Goal: Task Accomplishment & Management: Manage account settings

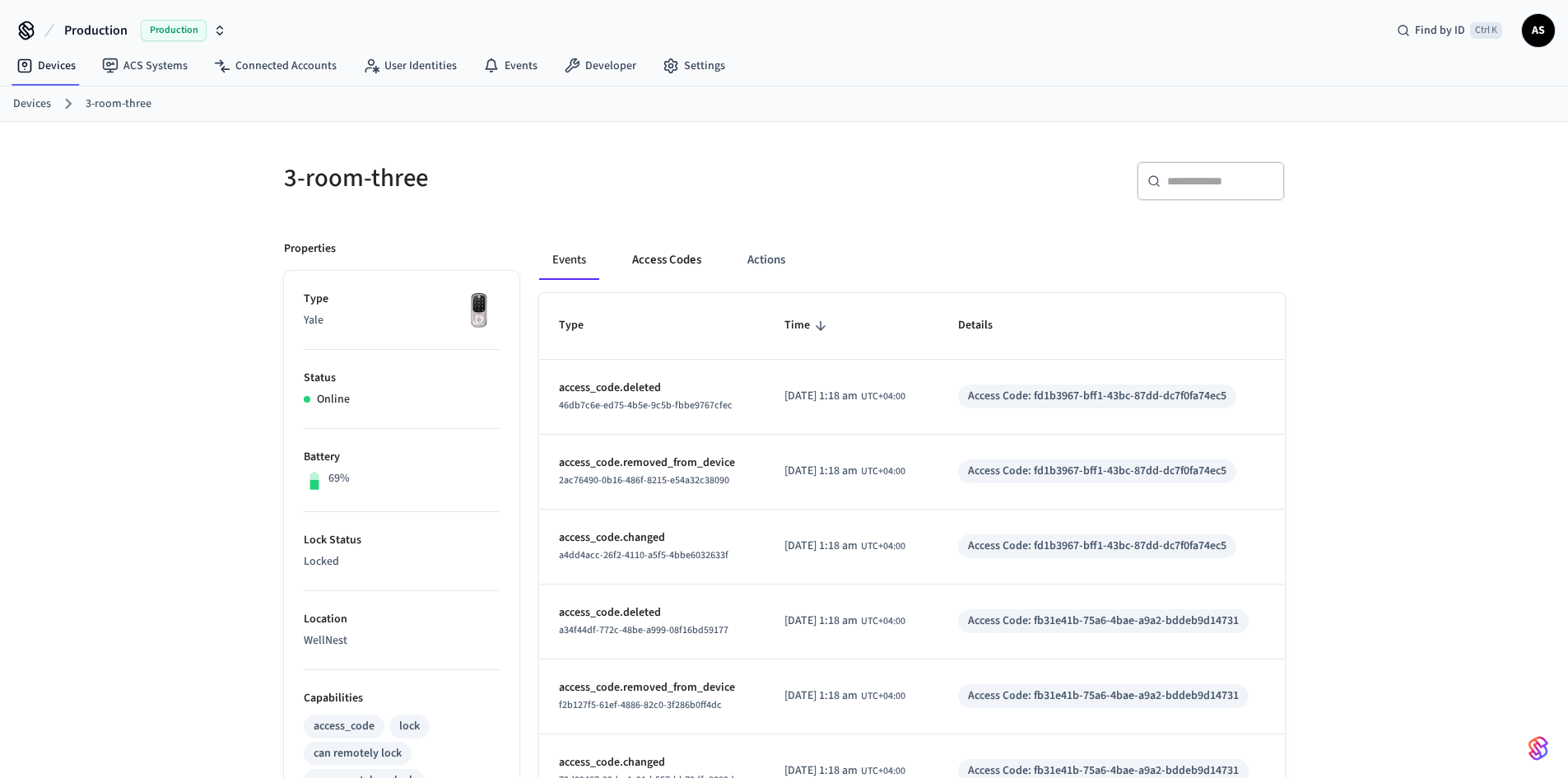
click at [697, 262] on button "Access Codes" at bounding box center [666, 260] width 95 height 40
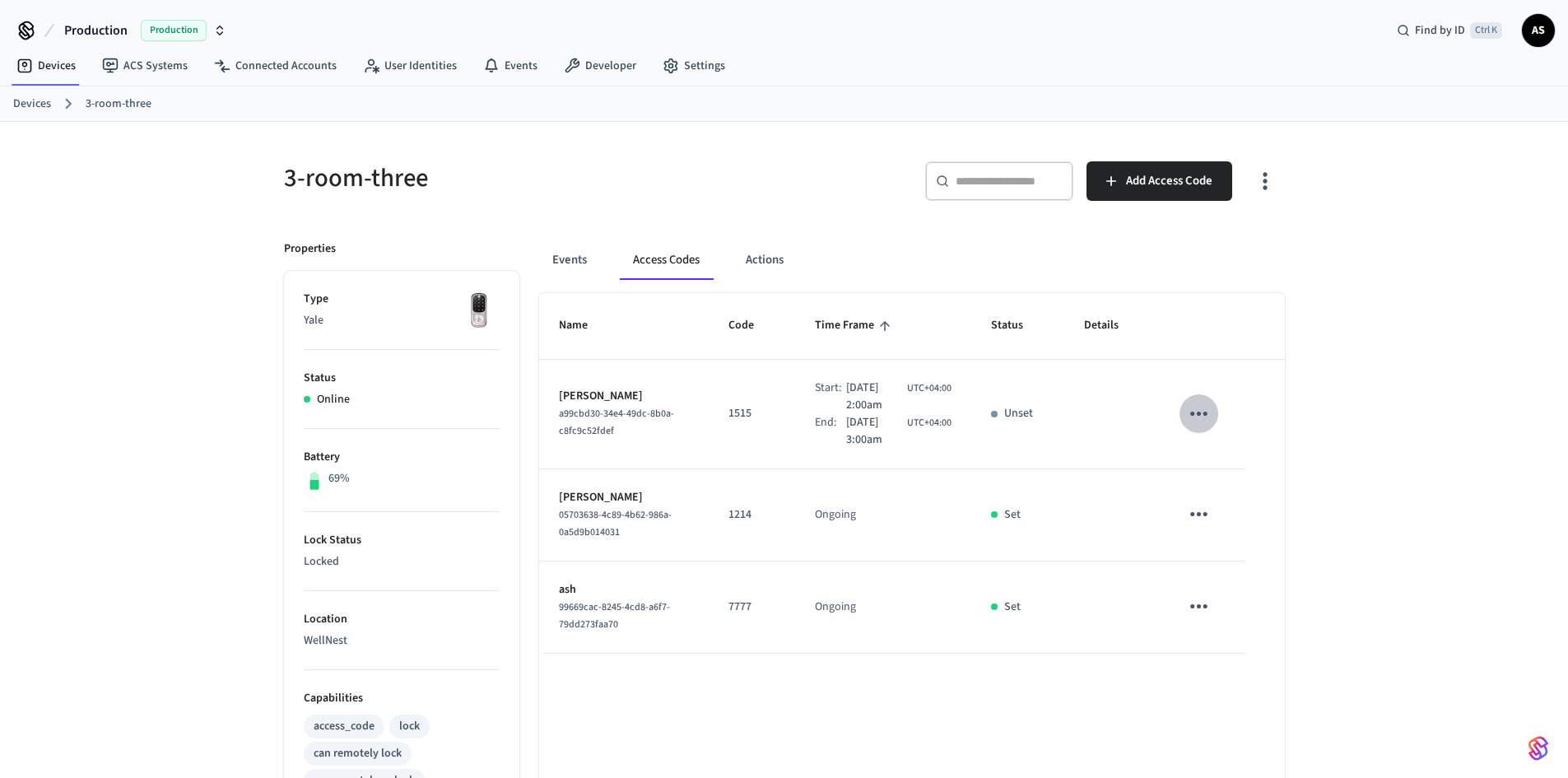
click at [1195, 405] on icon "sticky table" at bounding box center [1199, 413] width 26 height 26
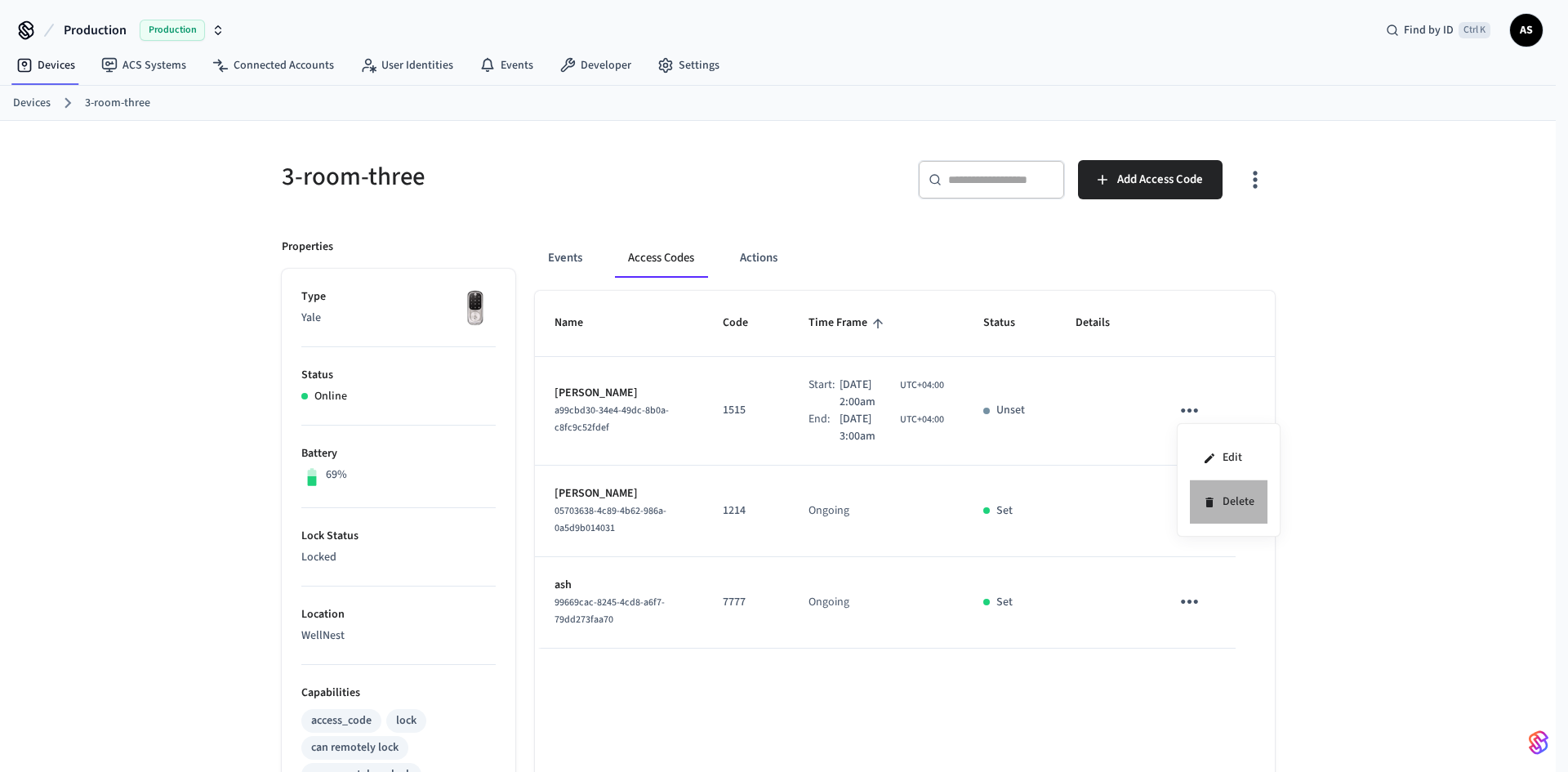
click at [1213, 502] on icon at bounding box center [1209, 502] width 7 height 10
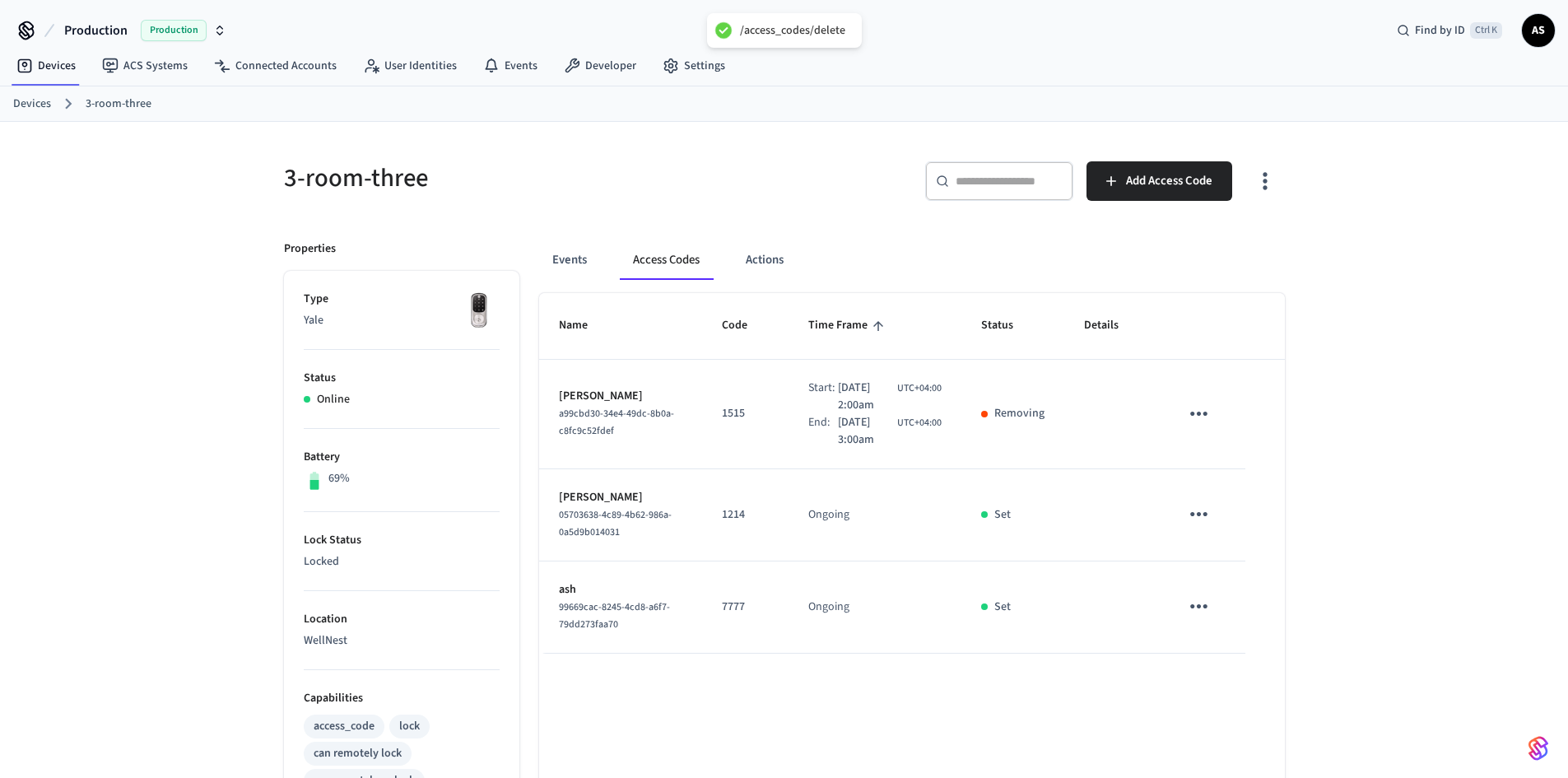
click at [1334, 280] on div "3-room-three ​ ​ Add Access Code Properties Type Yale Status Online Battery 69%…" at bounding box center [784, 671] width 1568 height 1099
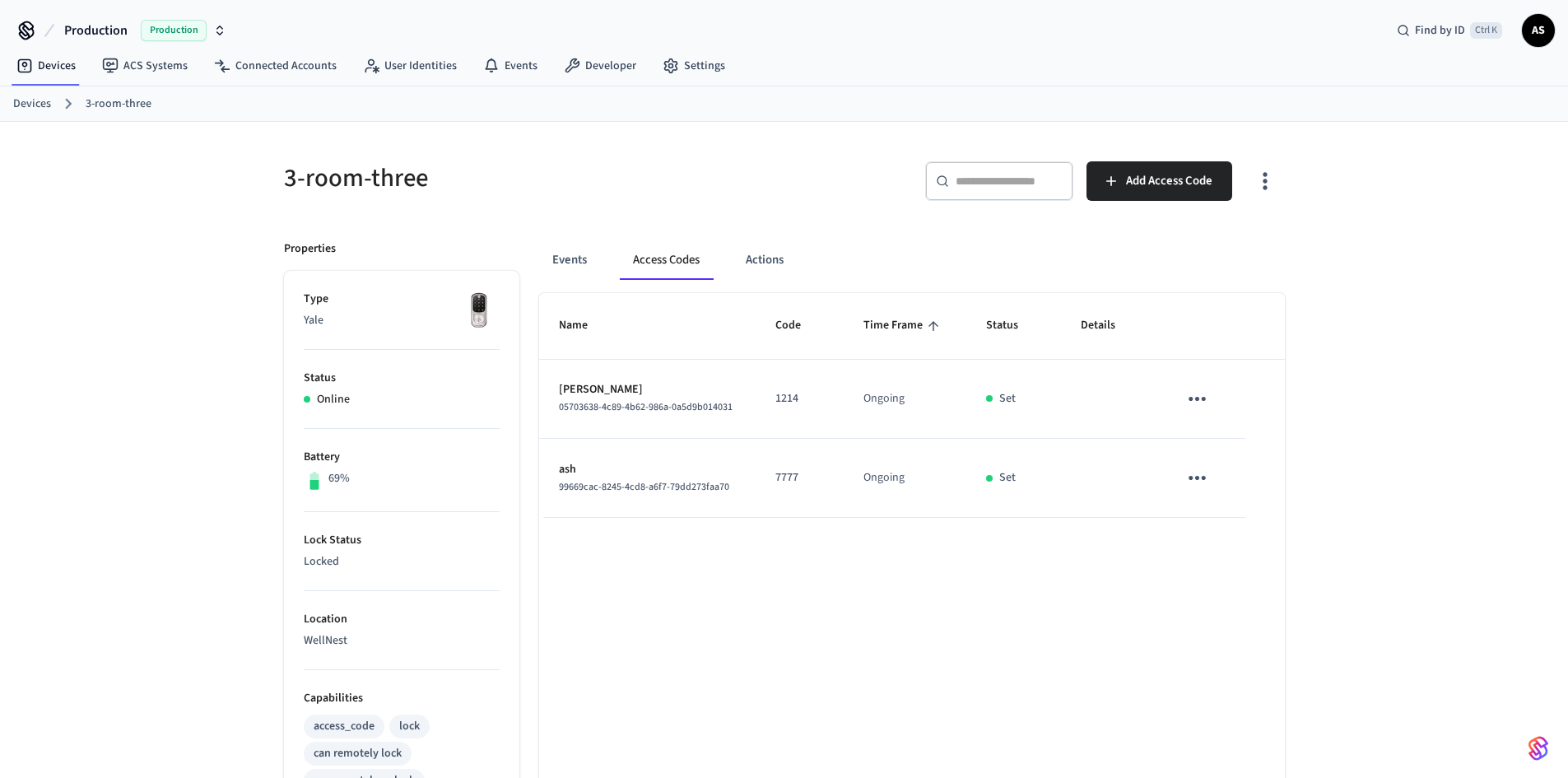
click at [1503, 226] on div "3-room-three ​ ​ Add Access Code Properties Type Yale Status Online Battery 69%…" at bounding box center [784, 671] width 1568 height 1099
click at [1356, 213] on div "3-room-three ​ ​ Add Access Code Properties Type Yale Status Online Battery 69%…" at bounding box center [784, 671] width 1568 height 1099
drag, startPoint x: 1351, startPoint y: 336, endPoint x: 1334, endPoint y: 312, distance: 29.4
click at [1351, 335] on div "3-room-three ​ ​ Add Access Code Properties Type Yale Status Online Battery 69%…" at bounding box center [784, 671] width 1568 height 1099
click at [702, 554] on div "Name Code Time Frame Status Details [PERSON_NAME] 05703638-4c89-4b62-986a-0a5d9…" at bounding box center [912, 757] width 745 height 928
